Goal: Task Accomplishment & Management: Manage account settings

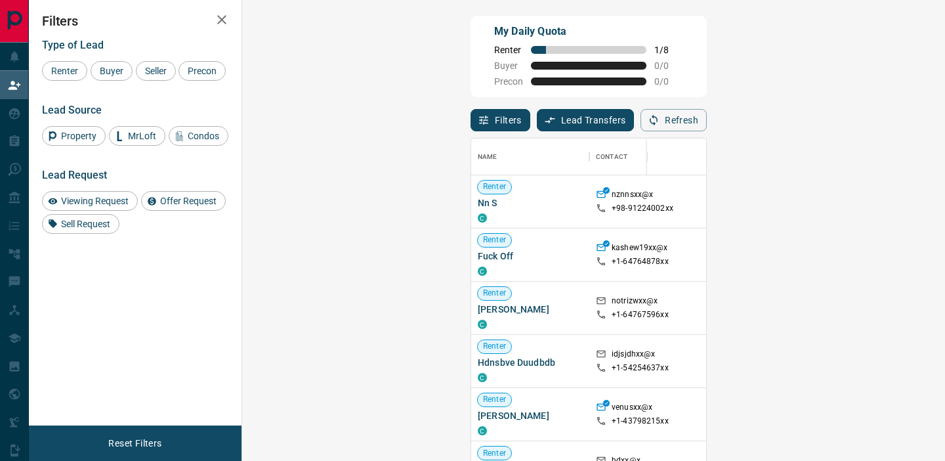
scroll to position [347, 675]
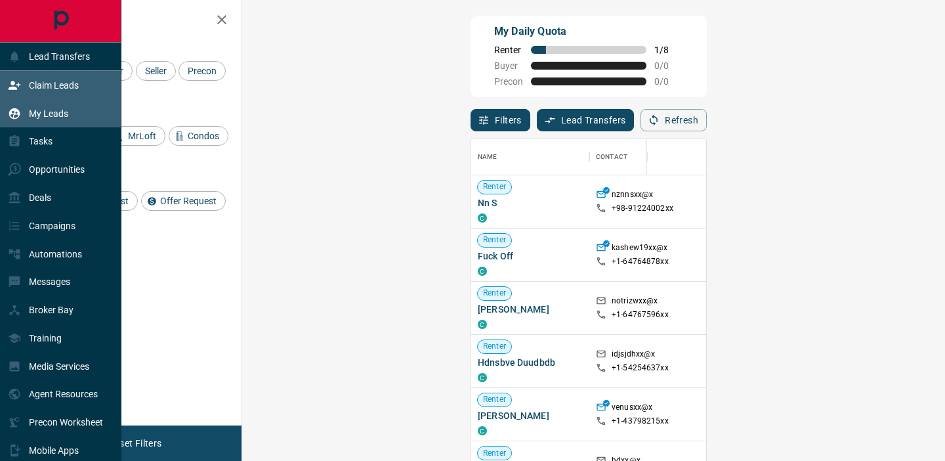
click at [49, 112] on p "My Leads" at bounding box center [48, 113] width 39 height 11
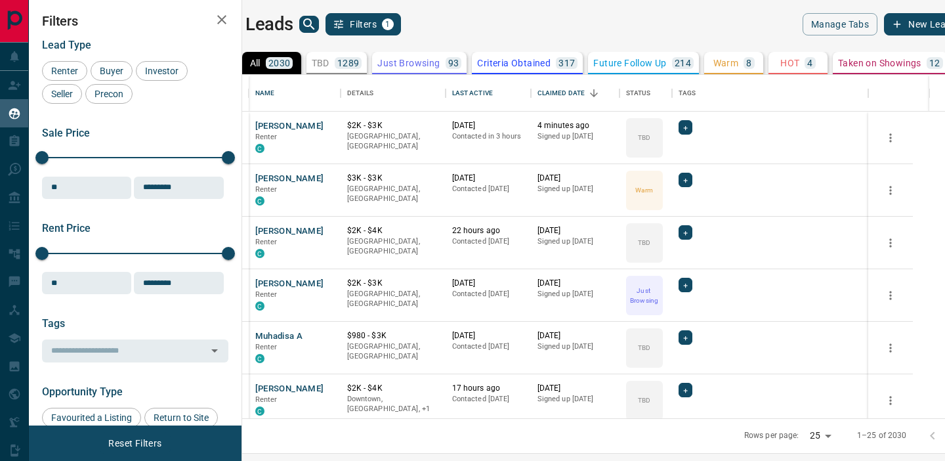
scroll to position [343, 697]
click at [314, 26] on icon "search button" at bounding box center [308, 23] width 11 height 11
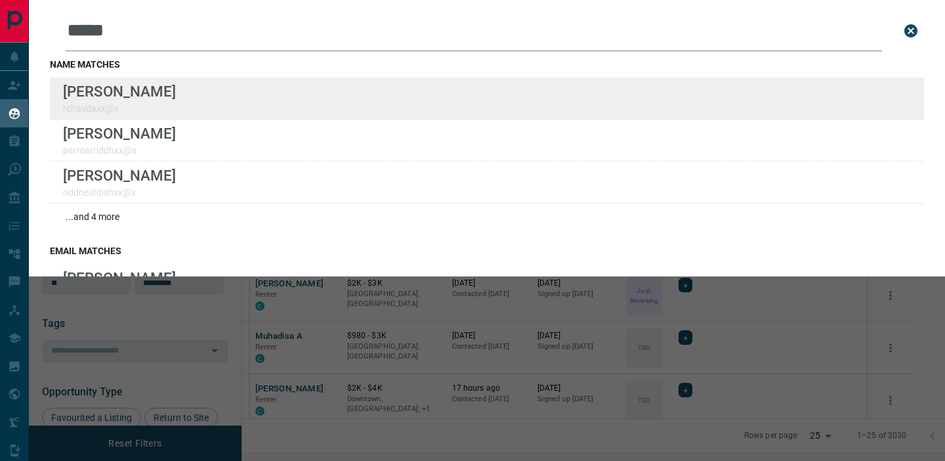
type input "*****"
click at [0, 0] on div "Lead Transfers Claim Leads My Leads Tasks Opportunities Deals Campaigns Automat…" at bounding box center [472, 222] width 945 height 444
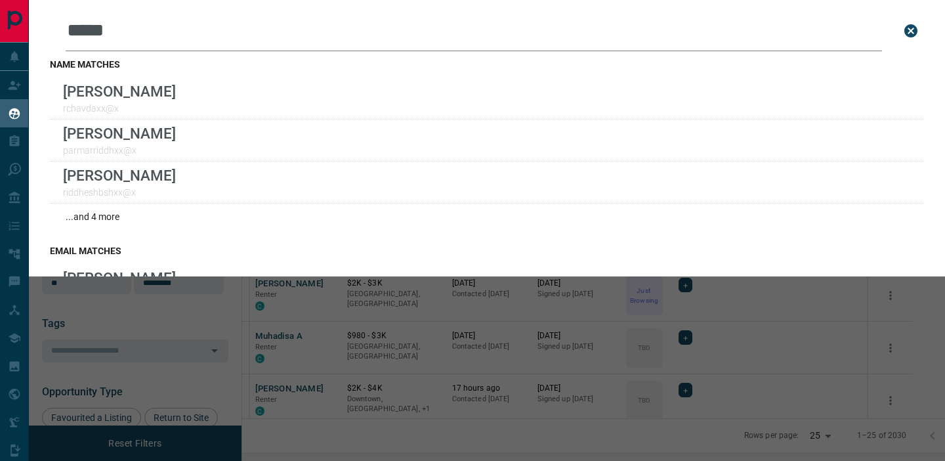
click at [912, 23] on icon "close search bar" at bounding box center [911, 31] width 16 height 16
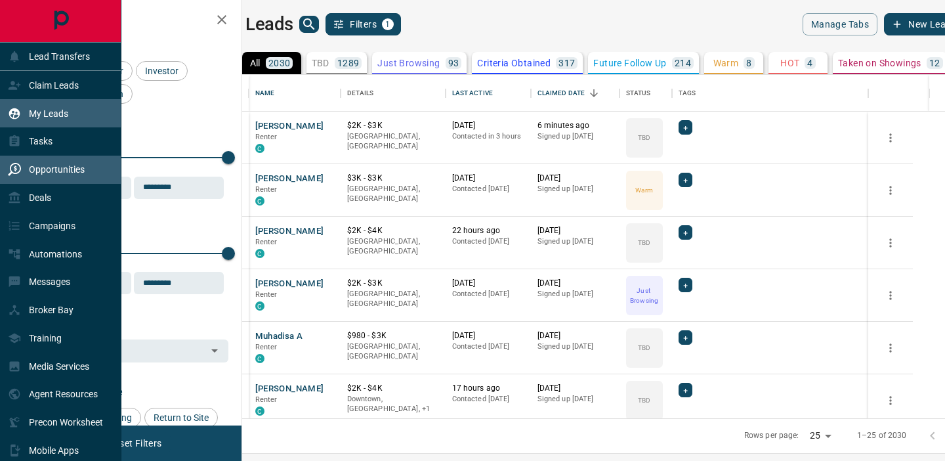
click at [47, 174] on p "Opportunities" at bounding box center [57, 169] width 56 height 11
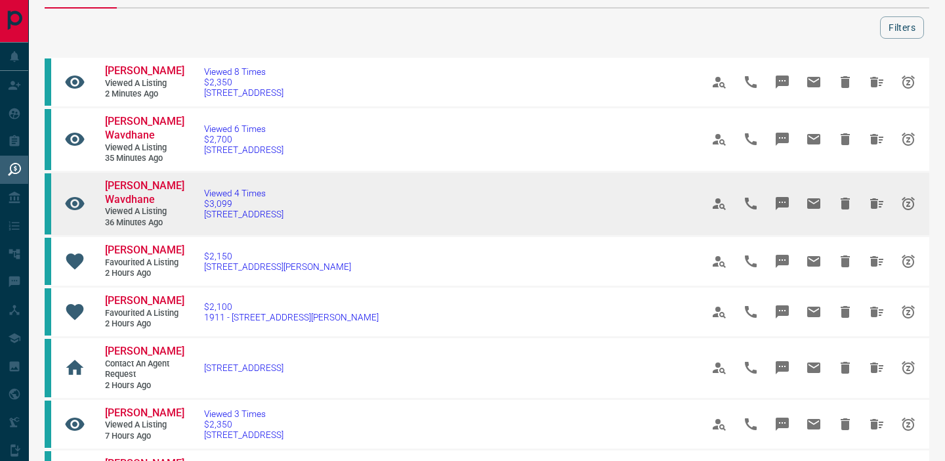
scroll to position [38, 0]
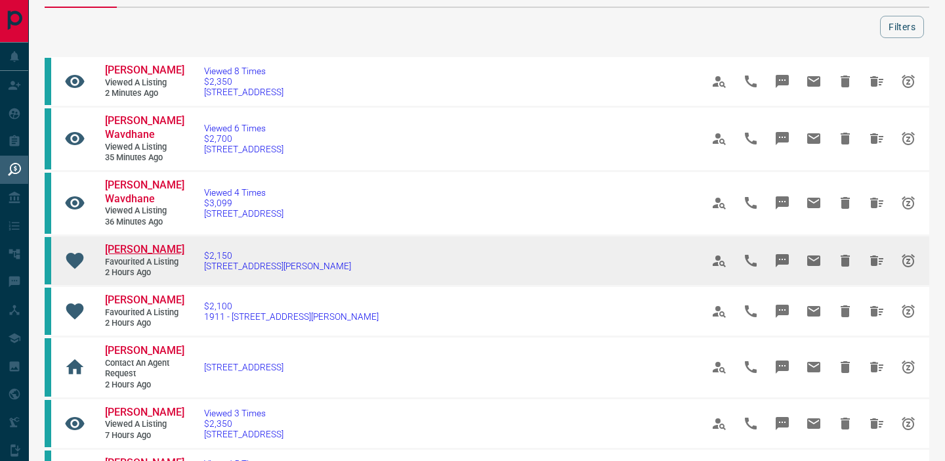
click at [125, 249] on span "[PERSON_NAME]" at bounding box center [144, 249] width 79 height 12
